Goal: Information Seeking & Learning: Find specific fact

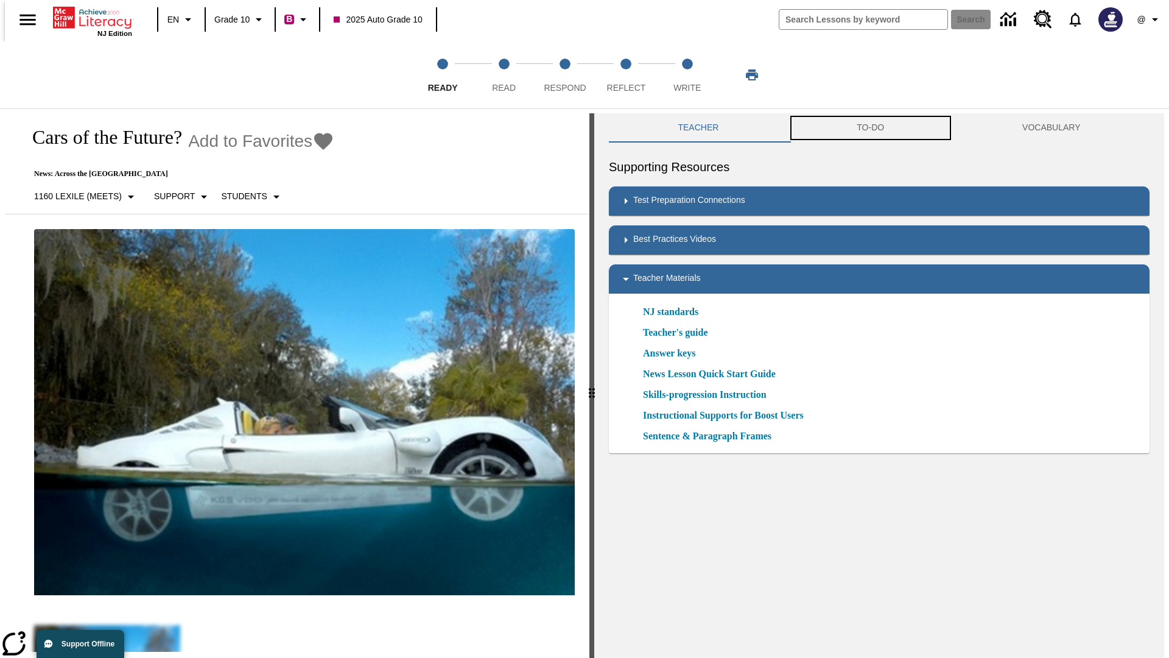
click at [871, 128] on button "TO-DO" at bounding box center [871, 127] width 166 height 29
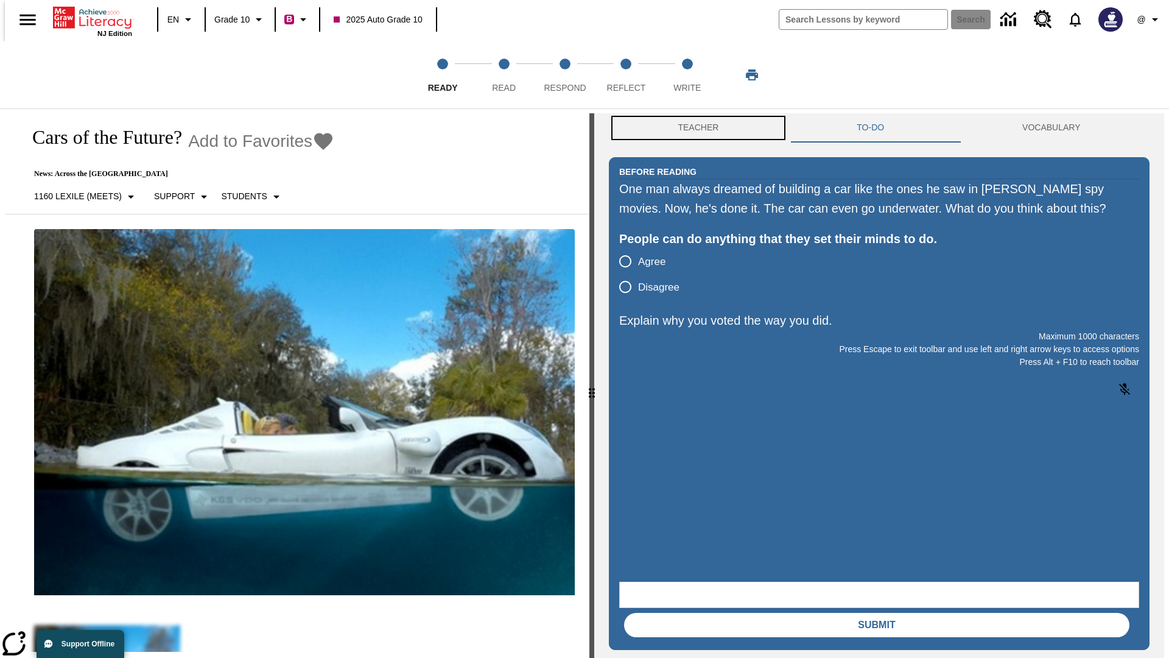
scroll to position [1, 0]
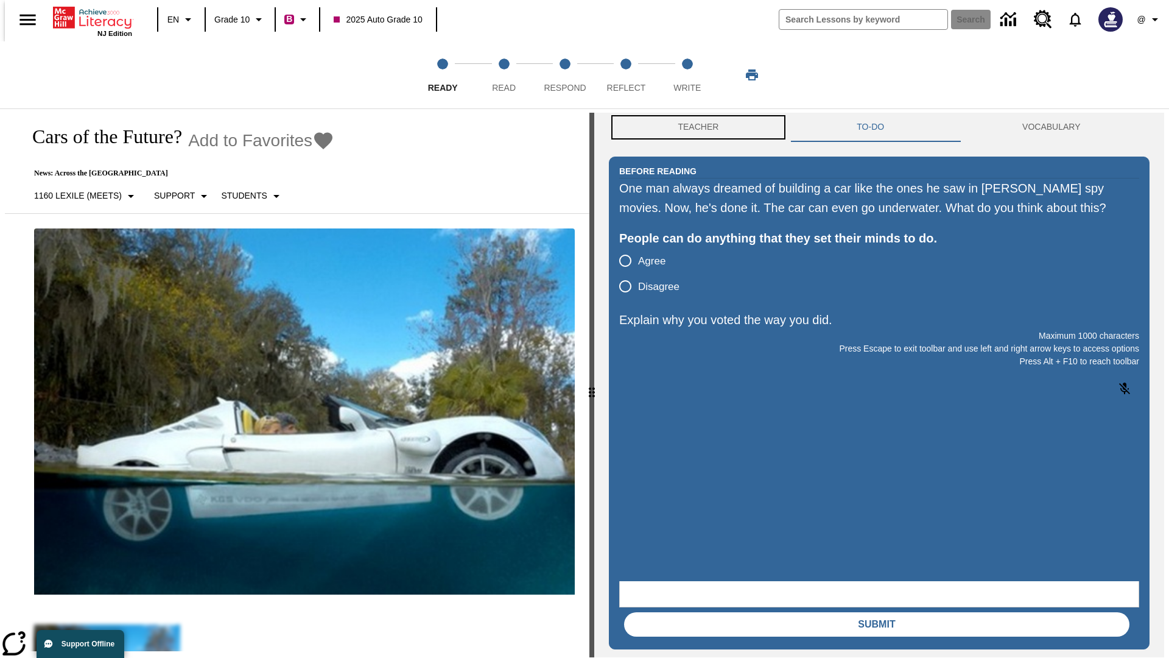
click at [695, 128] on button "Teacher" at bounding box center [698, 127] width 179 height 29
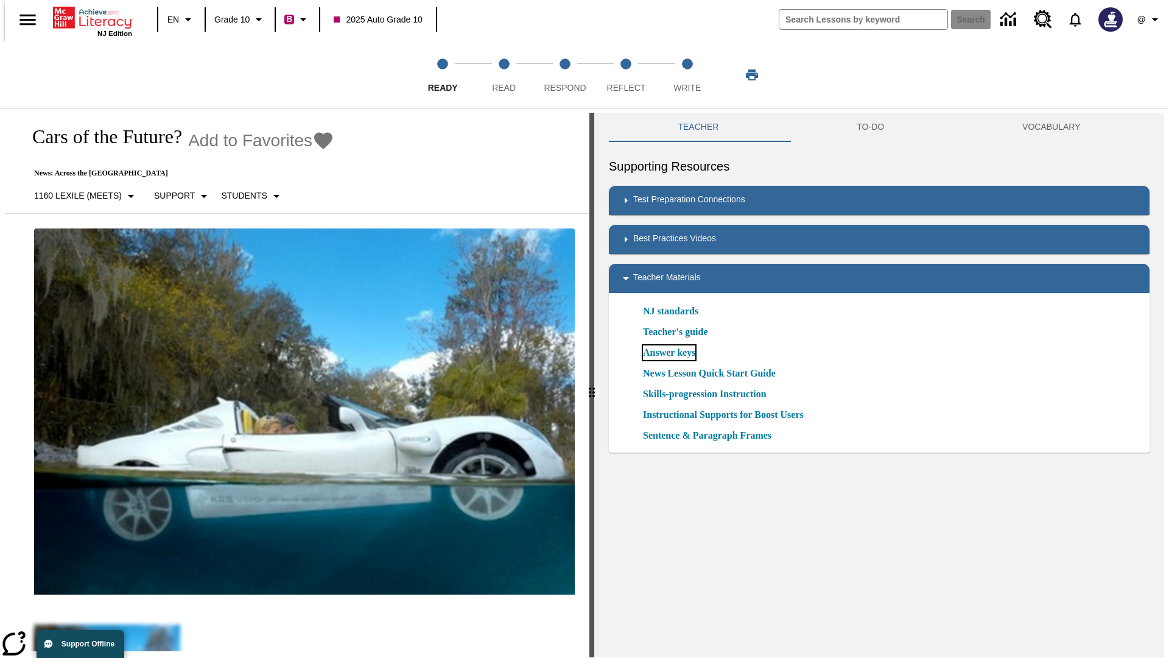
click at [669, 353] on link "Answer keys" at bounding box center [669, 352] width 52 height 15
click at [504, 75] on span "Read" at bounding box center [504, 83] width 24 height 22
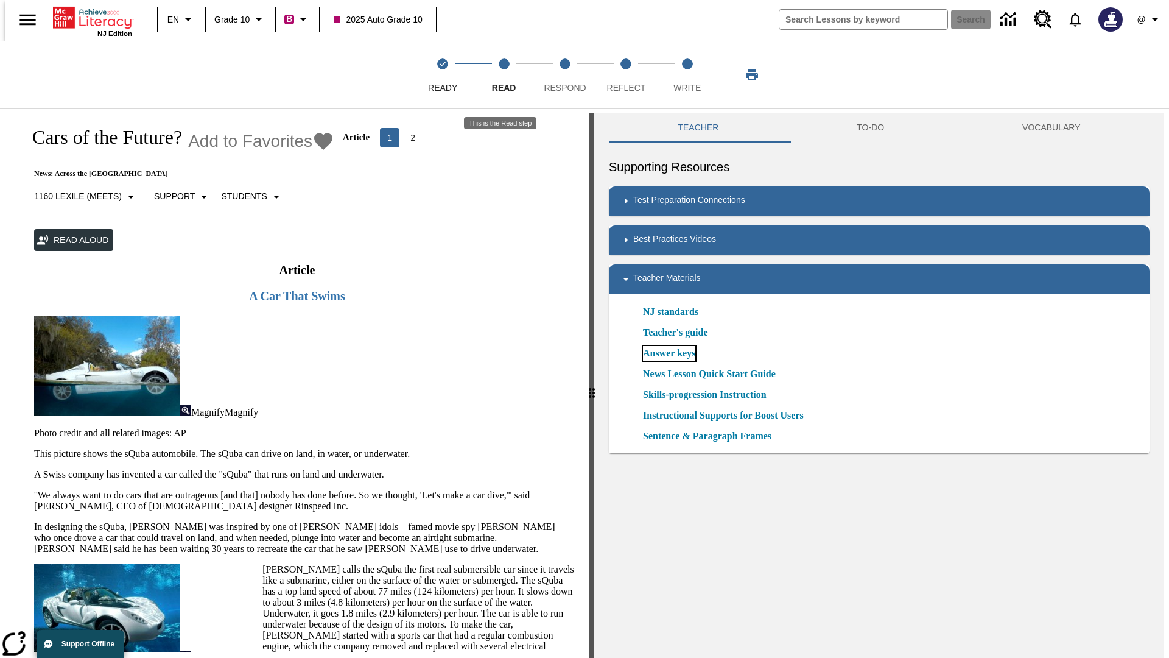
click at [669, 353] on link "Answer keys" at bounding box center [669, 353] width 52 height 15
click at [565, 75] on span "Respond" at bounding box center [565, 83] width 42 height 22
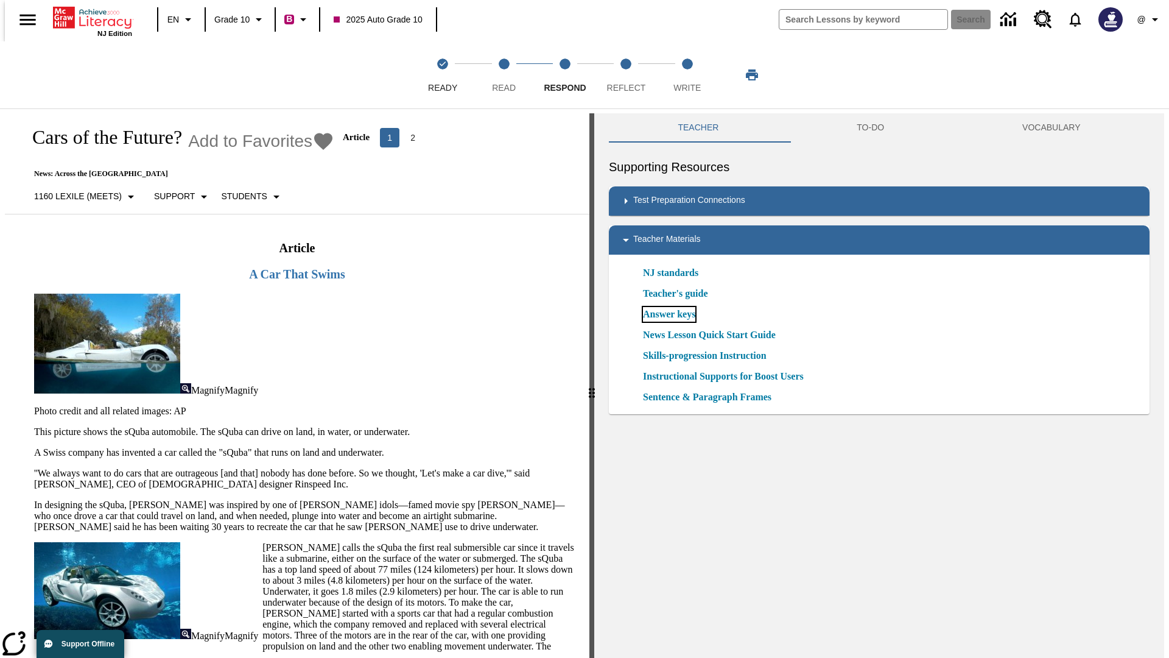
click at [669, 314] on link "Answer keys" at bounding box center [669, 314] width 52 height 15
click at [626, 75] on span "Reflect" at bounding box center [626, 83] width 39 height 22
click at [669, 314] on link "Answer keys" at bounding box center [669, 314] width 52 height 15
